Goal: Use online tool/utility: Use online tool/utility

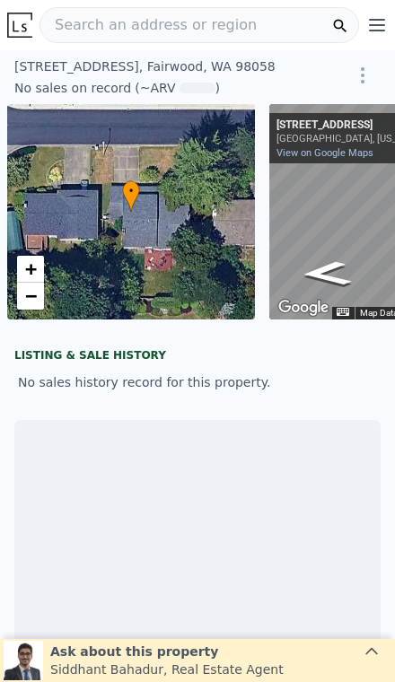
scroll to position [0, 129]
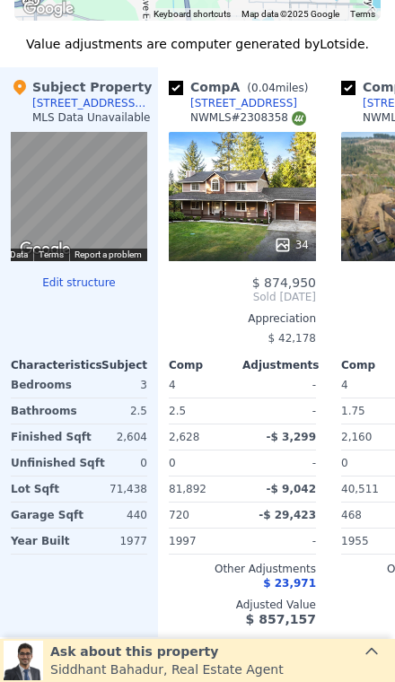
scroll to position [1866, 0]
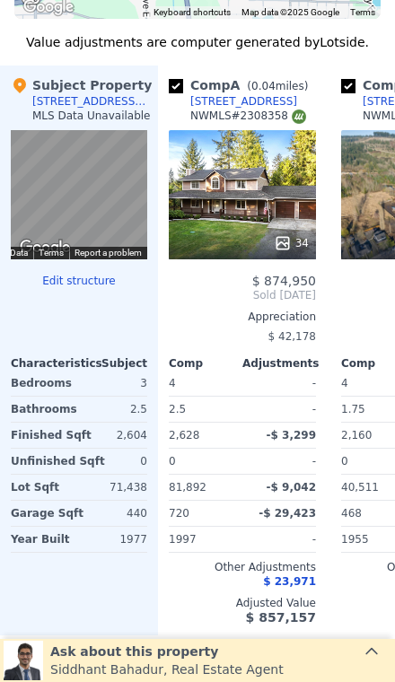
click at [224, 103] on div "[STREET_ADDRESS]" at bounding box center [243, 101] width 107 height 14
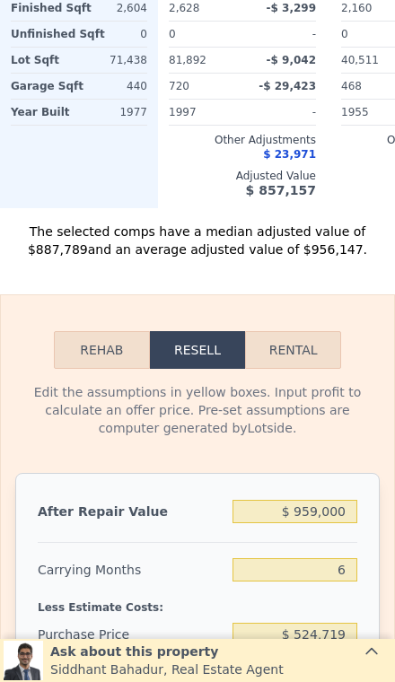
scroll to position [2437, 0]
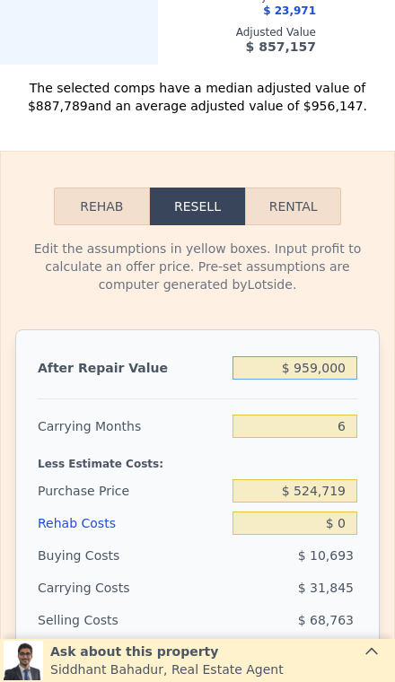
click at [324, 367] on input "$ 959,000" at bounding box center [295, 367] width 125 height 23
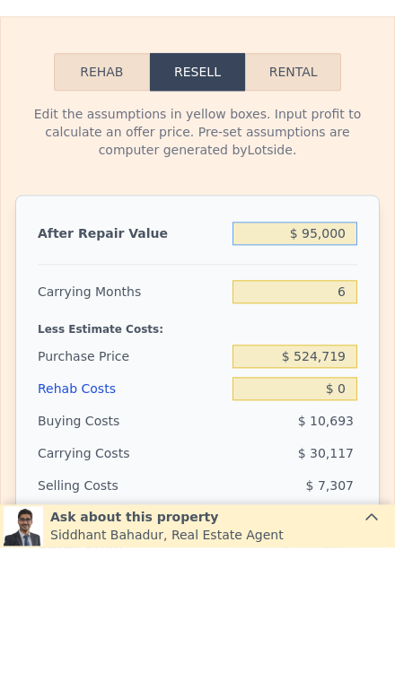
type input "$ 9,000"
type input "-$ 557,547"
type input "$ 000"
type input "-$ 565,889"
type input "$ 8,000"
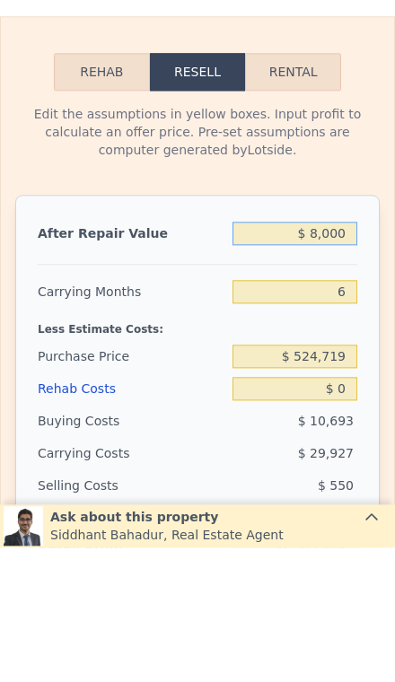
type input "-$ 558,474"
type input "$ 80,000"
type input "-$ 491,739"
type input "$ 800,000"
type input "$ 175,607"
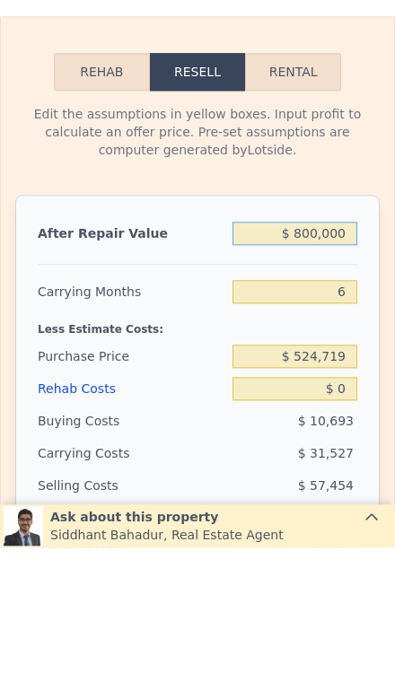
type input "$ 800,000"
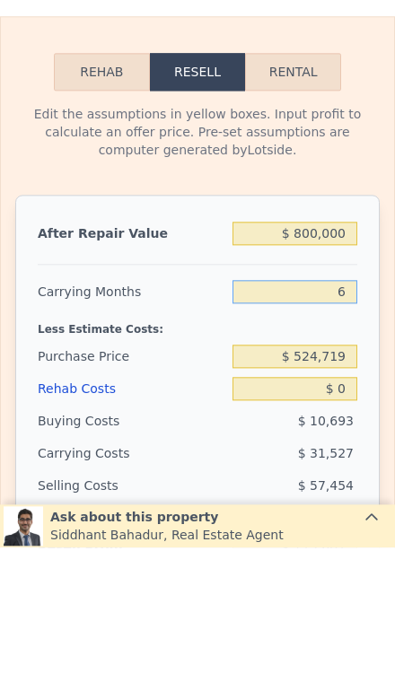
click at [340, 415] on input "6" at bounding box center [295, 426] width 125 height 23
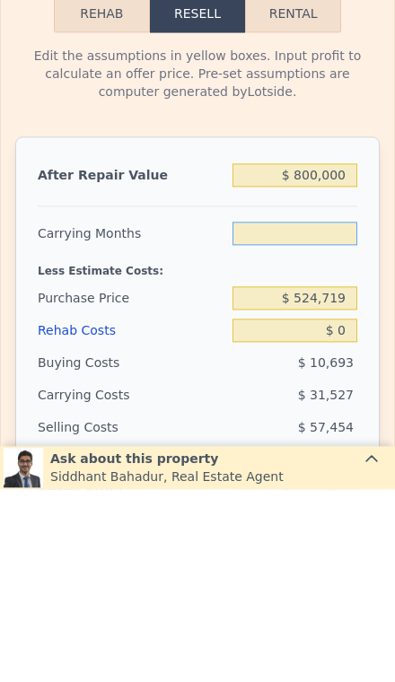
type input "3"
type input "$ 191,371"
type input "3"
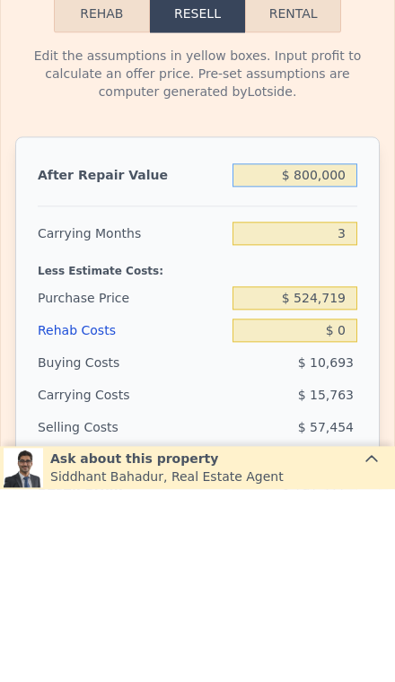
click at [327, 356] on input "$ 800,000" at bounding box center [295, 367] width 125 height 23
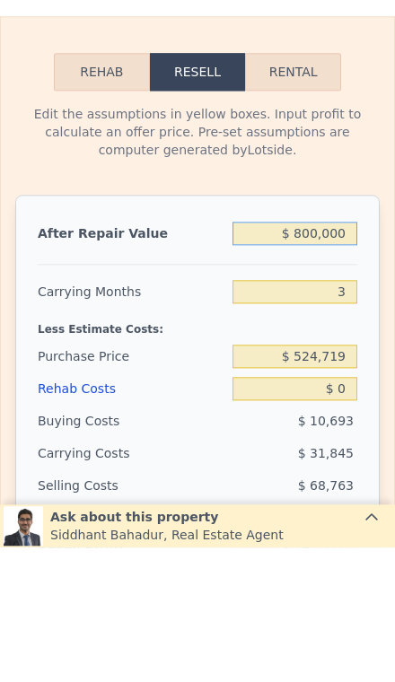
type input "$ 959,000"
type input "6"
type input "$ 322,980"
type input "$ 95,900"
type input "-$ 477,003"
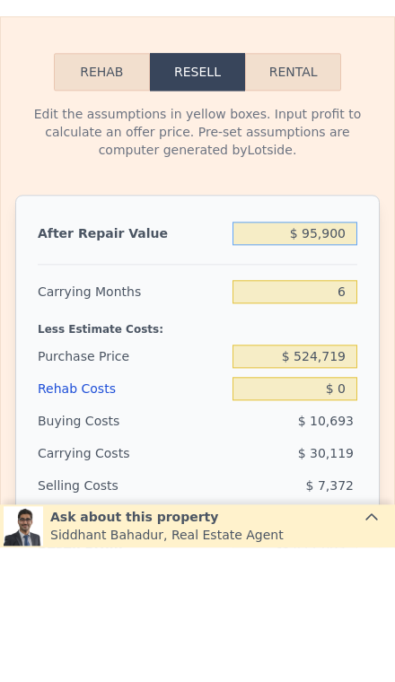
type input "$ 9,590"
type input "-$ 557,001"
type input "$ 959"
type input "-$ 565,000"
type input "$ 95"
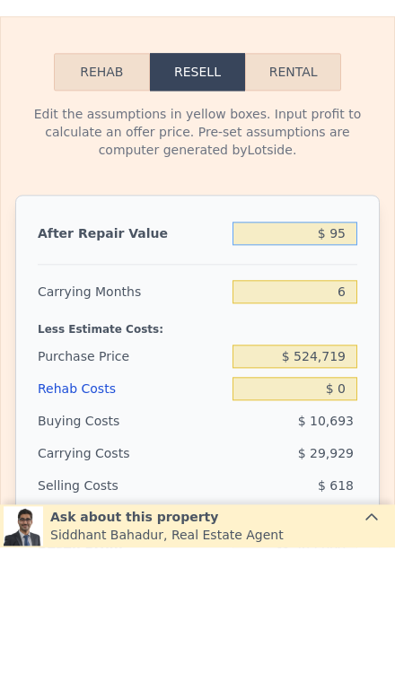
type input "-$ 565,800"
type input "$ 9"
type input "-$ 565,880"
type input "$ 7"
type input "-$ 565,882"
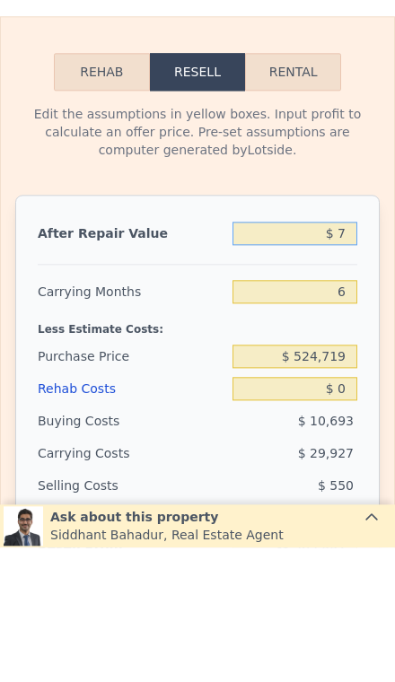
type input "$ 75"
type input "-$ 565,819"
type input "$ 7,500"
type input "-$ 558,939"
type input "$ 75,000"
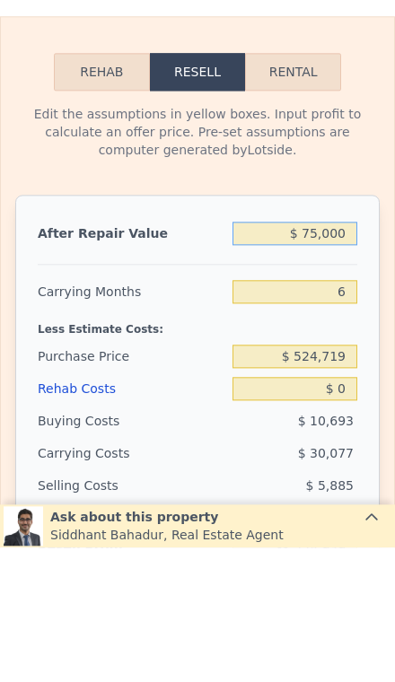
type input "-$ 496,374"
type input "$ 750,000"
type input "$ 129,263"
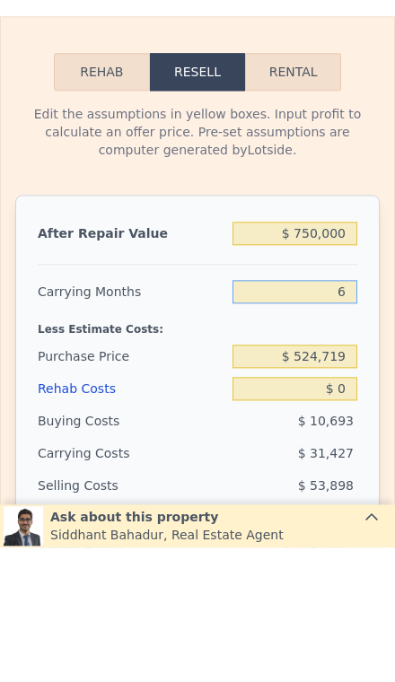
click at [345, 415] on input "6" at bounding box center [295, 426] width 125 height 23
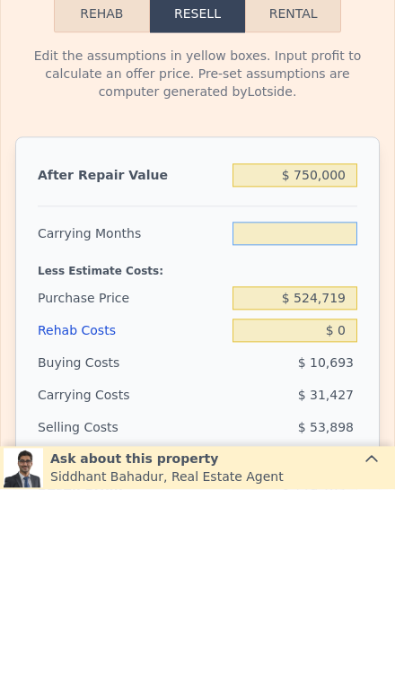
type input "3"
type input "$ 144,977"
type input "3"
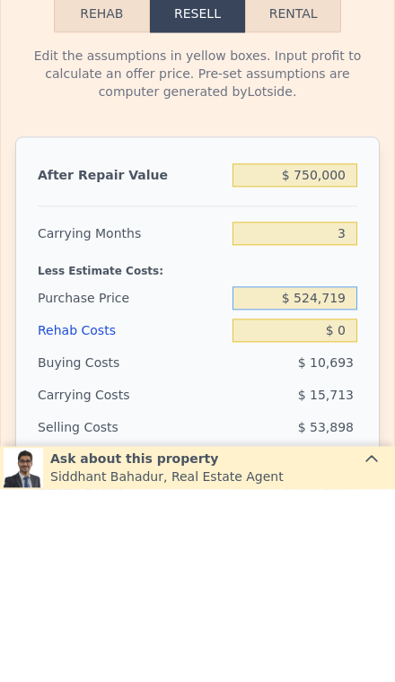
click at [342, 479] on input "$ 524,719" at bounding box center [295, 490] width 125 height 23
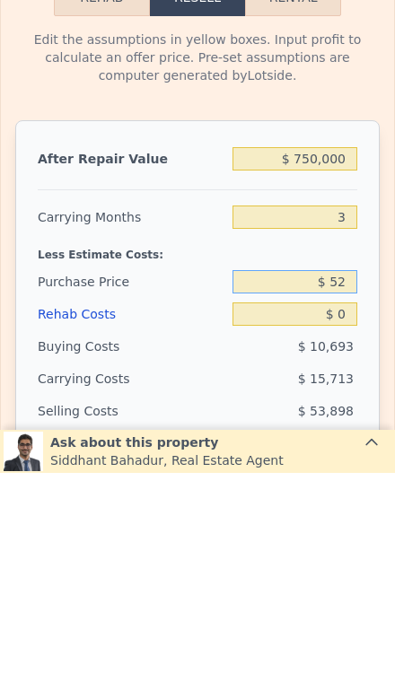
type input "$ 5"
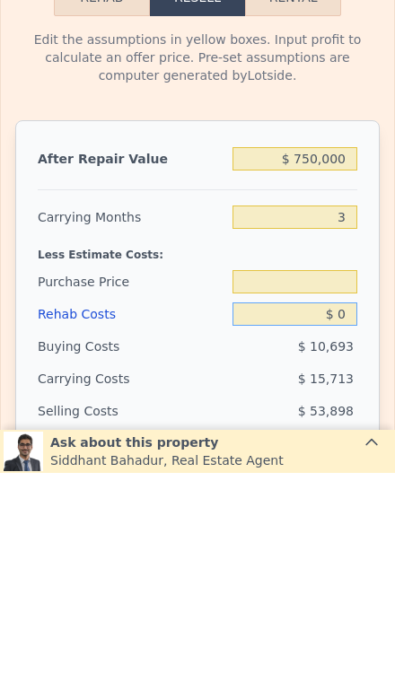
click at [346, 512] on input "$ 0" at bounding box center [295, 523] width 125 height 23
type input "$ 1"
type input "$ 524,719"
type input "$ 144,976"
type input "$ 12"
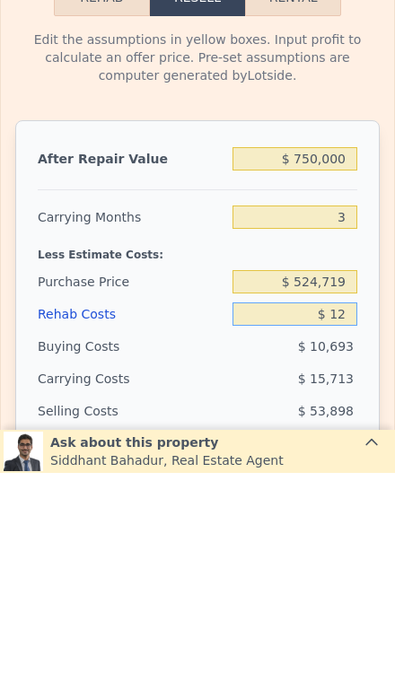
type input "$ 144,965"
type input "$ 120"
type input "$ 144,852"
type input "$ 1,200"
type input "$ 143,728"
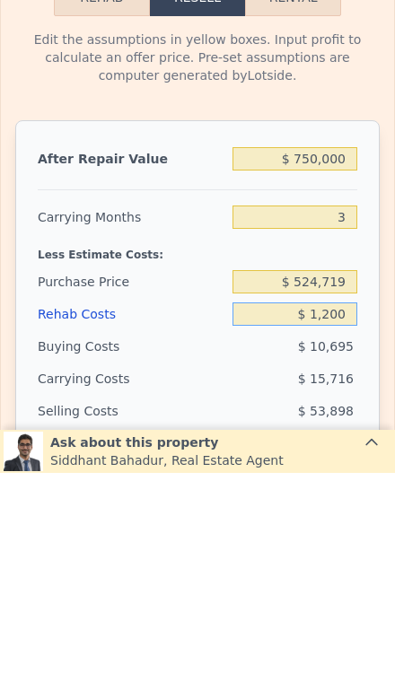
type input "$ 12,000"
type input "$ 132,497"
type input "$ 120,000"
type input "$ 20,177"
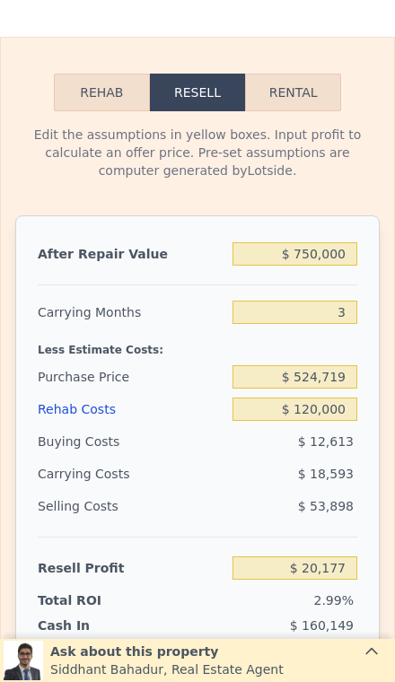
scroll to position [2554, 0]
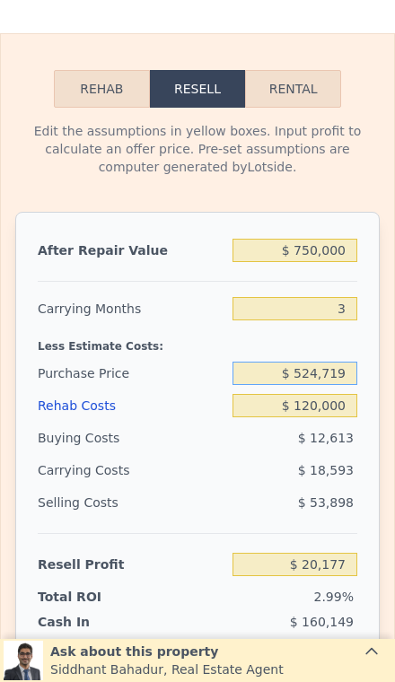
click at [339, 382] on input "$ 524,719" at bounding box center [295, 373] width 125 height 23
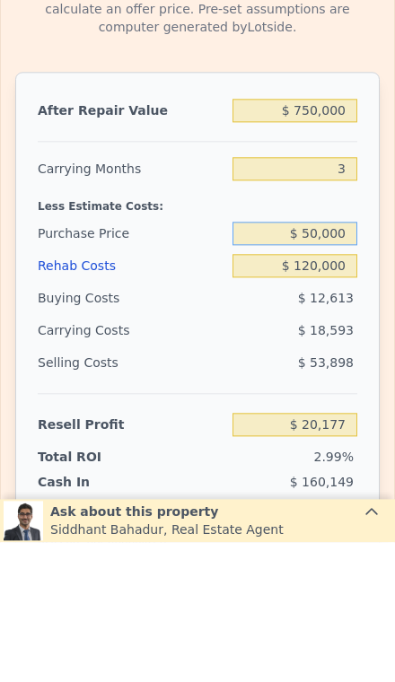
type input "$ 500,000"
type input "$ 45,968"
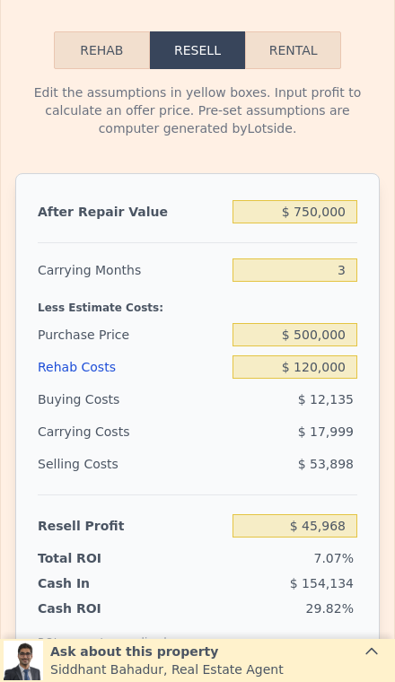
scroll to position [2603, 0]
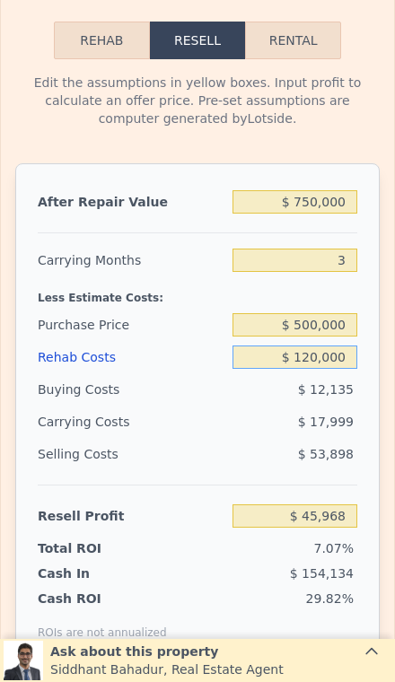
click at [349, 363] on input "$ 120,000" at bounding box center [295, 357] width 125 height 23
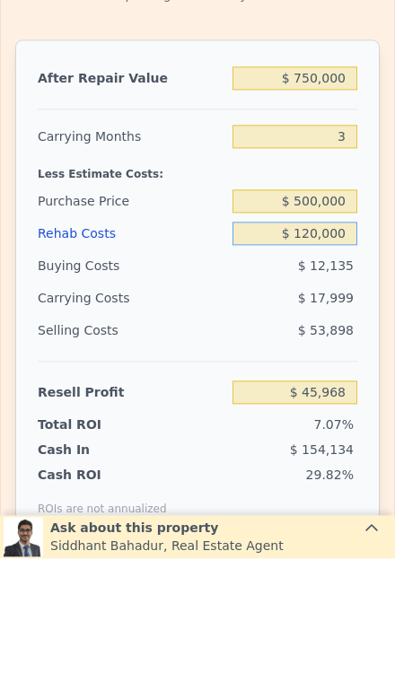
type input "$ 12,000"
type input "$ 158,288"
type input "$ 1,200"
type input "$ 169,519"
type input "$ 12"
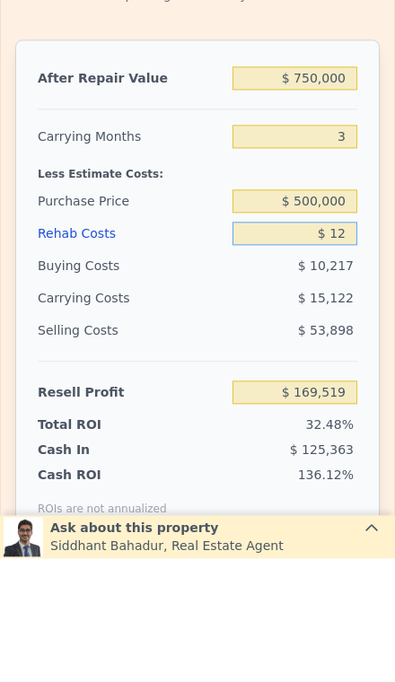
type input "$ 170,756"
type input "$ 1"
type input "$ 170,767"
type input "$ 10"
type input "$ 170,758"
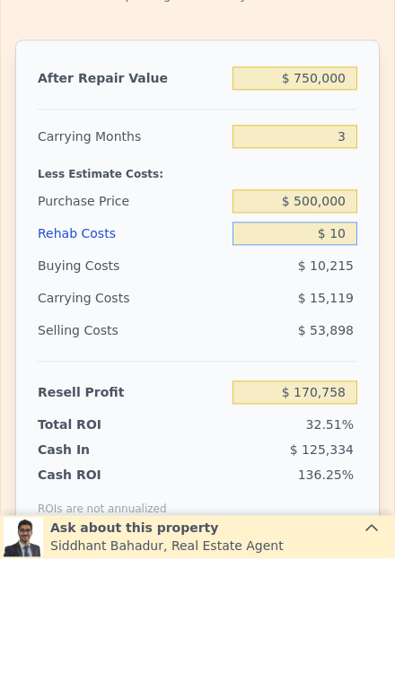
type input "$ 100"
type input "$ 170,663"
type input "$ 10,000"
type input "$ 160,368"
type input "$ 100,000"
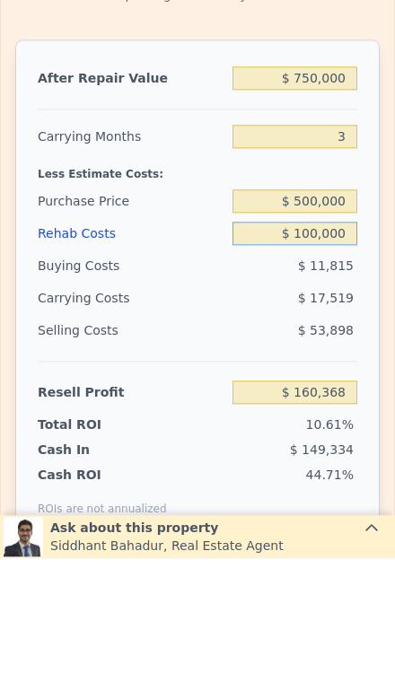
type input "$ 66,768"
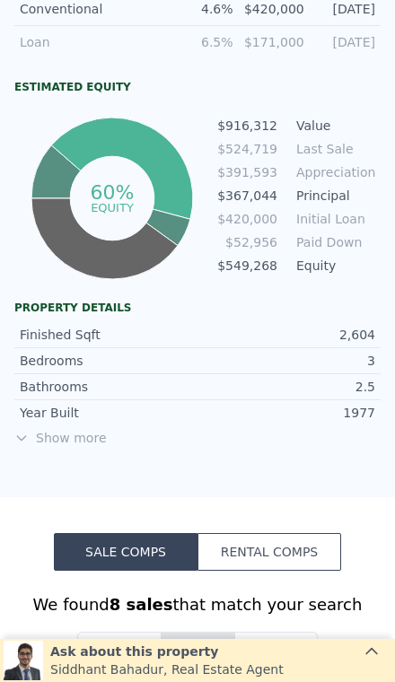
scroll to position [862, 0]
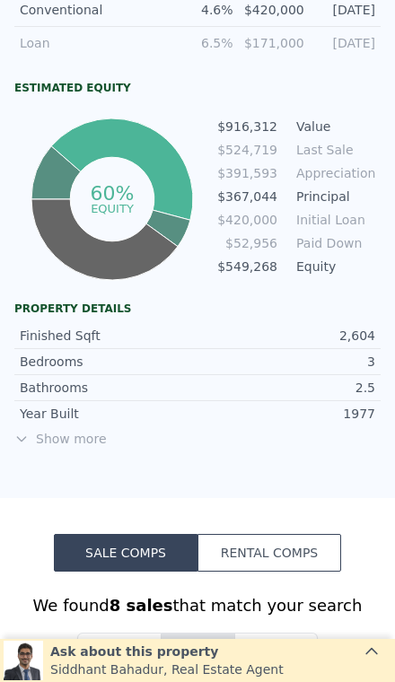
click at [62, 433] on span "Show more" at bounding box center [197, 439] width 366 height 18
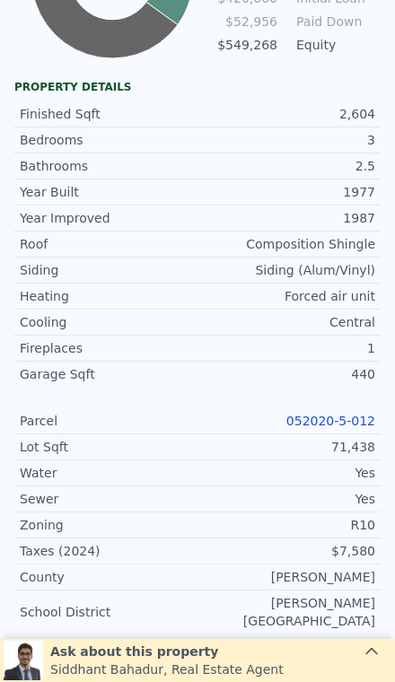
scroll to position [1164, 0]
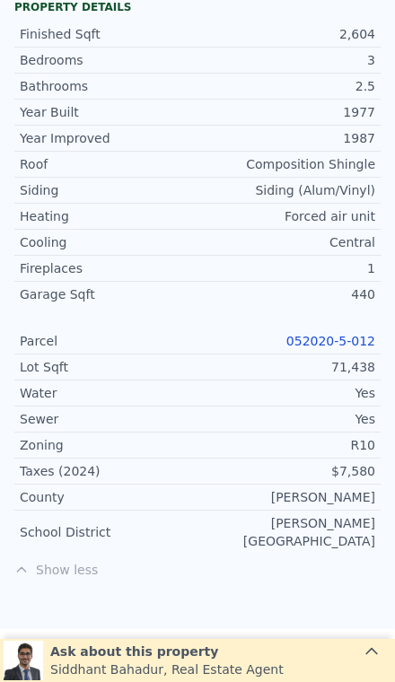
click at [322, 347] on link "052020-5-012" at bounding box center [330, 341] width 89 height 14
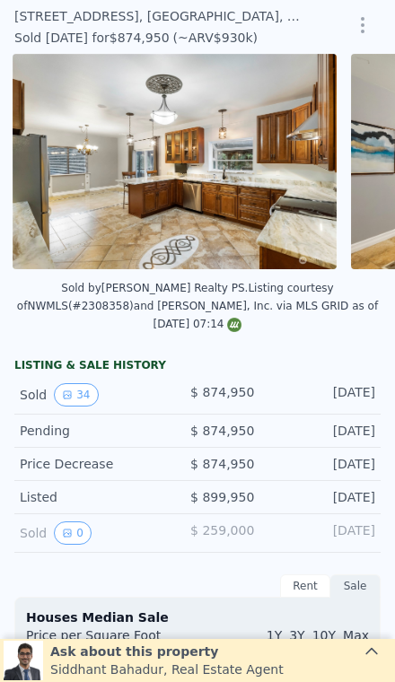
scroll to position [0, 936]
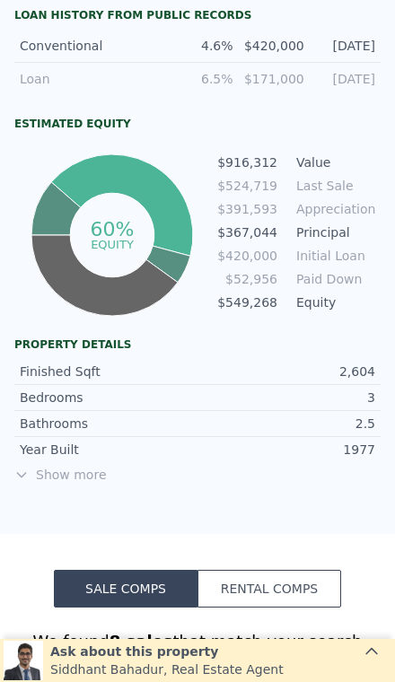
scroll to position [824, 0]
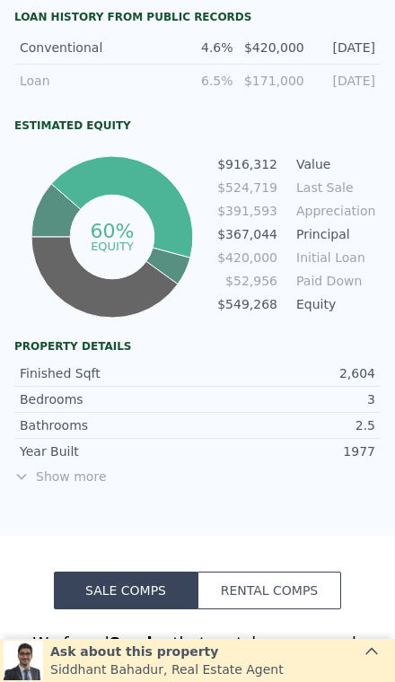
click at [79, 482] on span "Show more" at bounding box center [197, 477] width 366 height 18
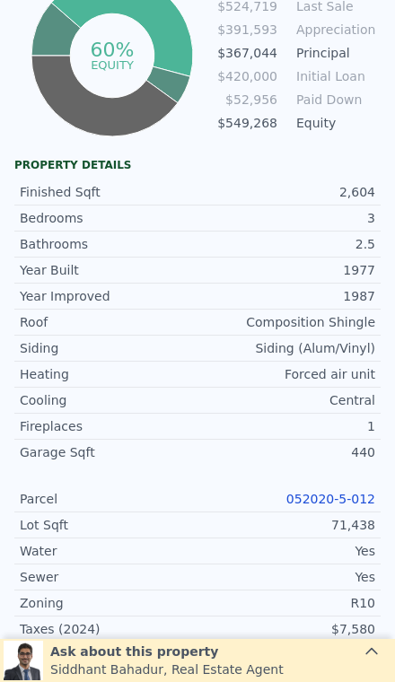
scroll to position [1164, 0]
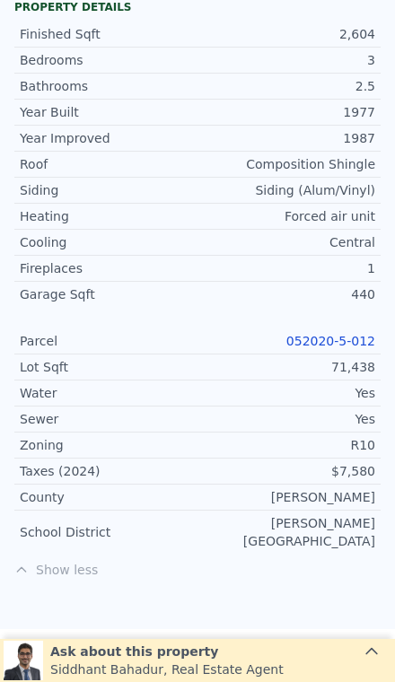
click at [348, 345] on link "052020-5-012" at bounding box center [330, 341] width 89 height 14
